Goal: Task Accomplishment & Management: Manage account settings

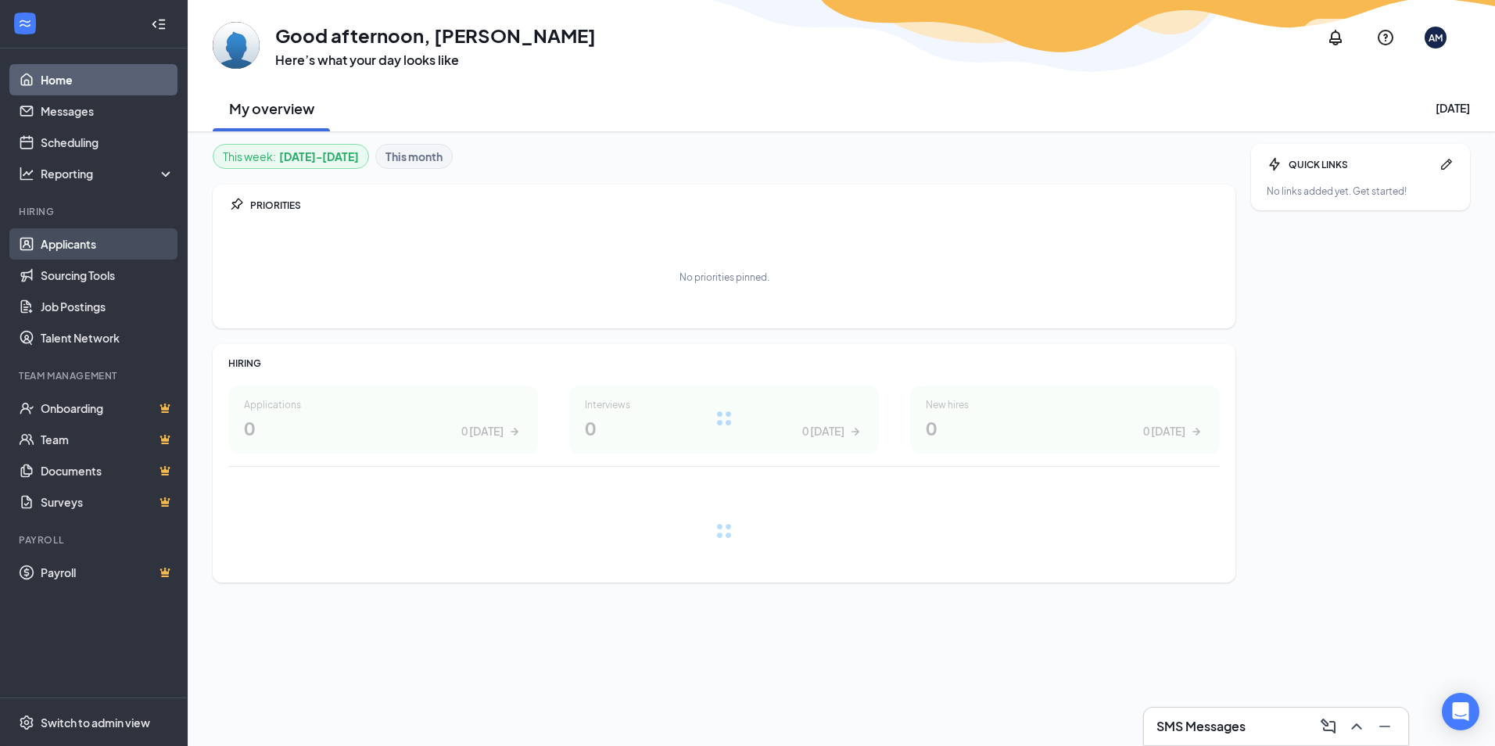
click at [114, 248] on link "Applicants" at bounding box center [108, 243] width 134 height 31
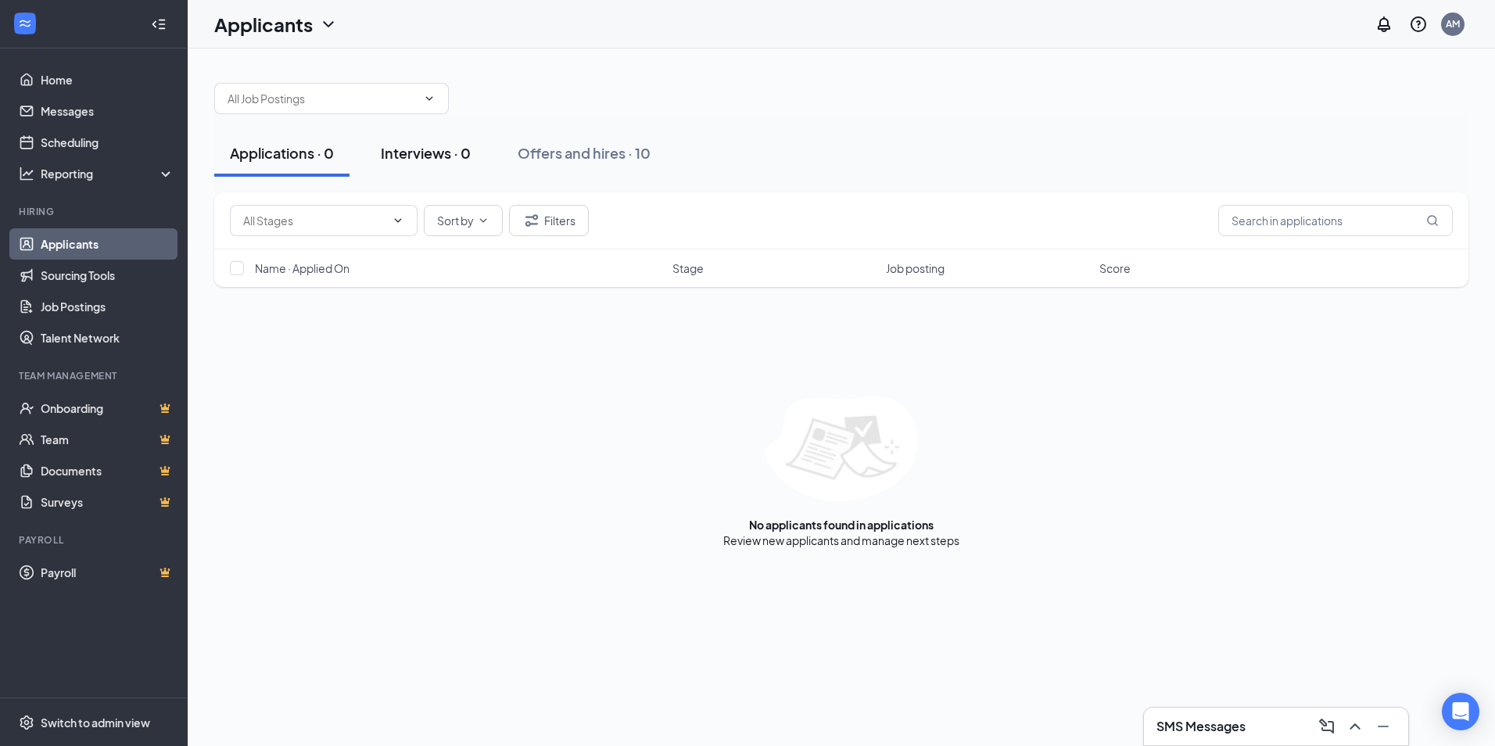
click at [424, 151] on div "Interviews · 0" at bounding box center [426, 153] width 90 height 20
click at [279, 148] on div "Applications · 0" at bounding box center [282, 153] width 104 height 20
